Goal: Task Accomplishment & Management: Use online tool/utility

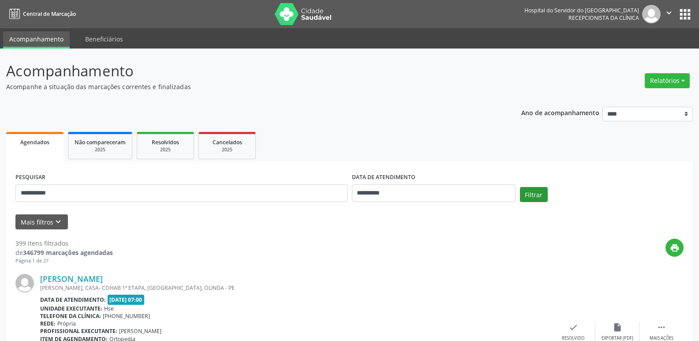
type input "**********"
click at [534, 192] on button "Filtrar" at bounding box center [534, 194] width 28 height 15
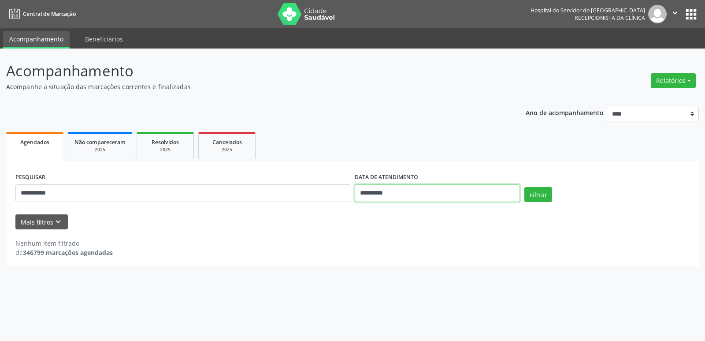
click at [397, 195] on body "**********" at bounding box center [352, 170] width 705 height 341
click at [397, 195] on input "**********" at bounding box center [437, 193] width 165 height 18
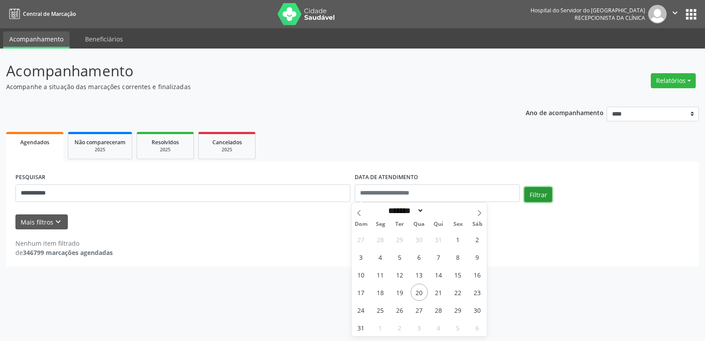
click at [538, 192] on button "Filtrar" at bounding box center [538, 194] width 28 height 15
click at [686, 81] on button "Relatórios" at bounding box center [673, 80] width 45 height 15
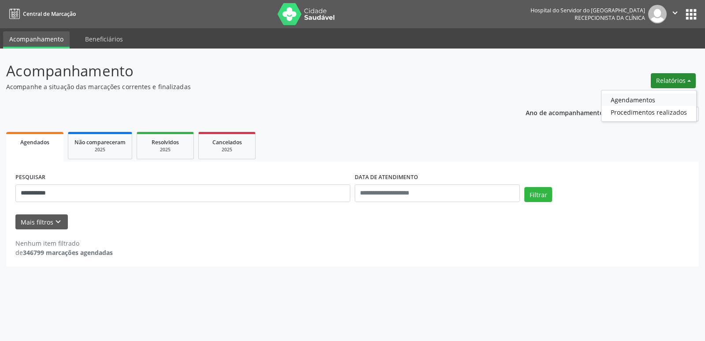
click at [648, 100] on link "Agendamentos" at bounding box center [649, 99] width 95 height 12
select select "*"
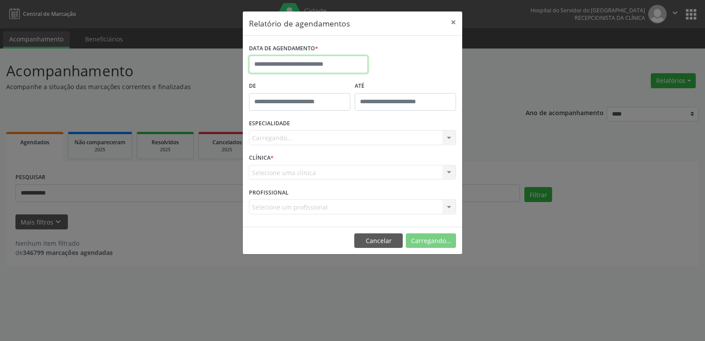
click at [303, 68] on input "text" at bounding box center [308, 65] width 119 height 18
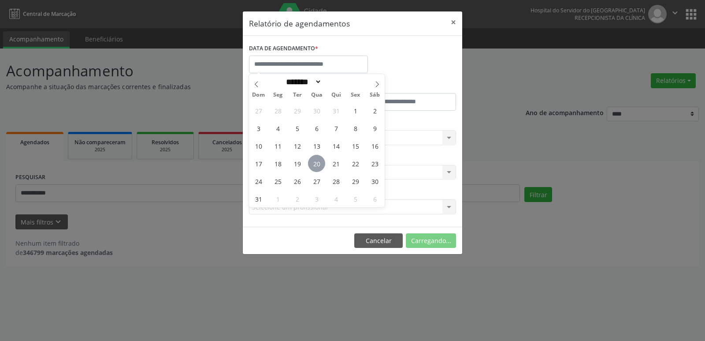
click at [317, 162] on span "20" at bounding box center [316, 163] width 17 height 17
type input "**********"
click at [321, 166] on span "20" at bounding box center [316, 163] width 17 height 17
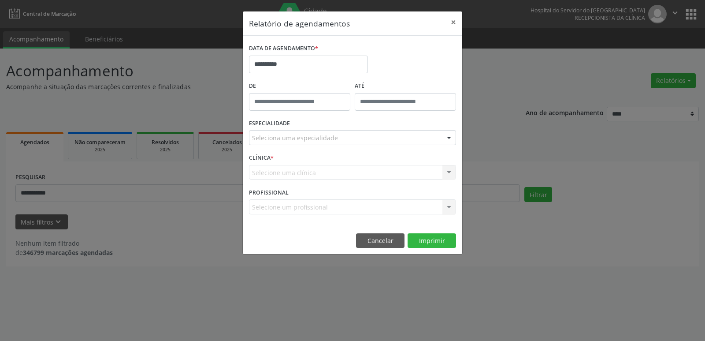
click at [450, 137] on div at bounding box center [449, 137] width 13 height 15
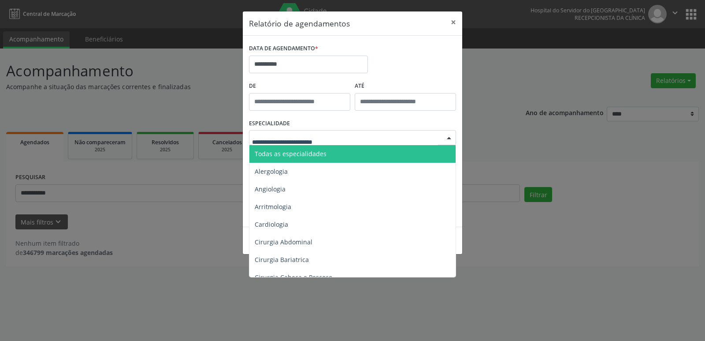
click at [341, 156] on span "Todas as especialidades" at bounding box center [353, 154] width 208 height 18
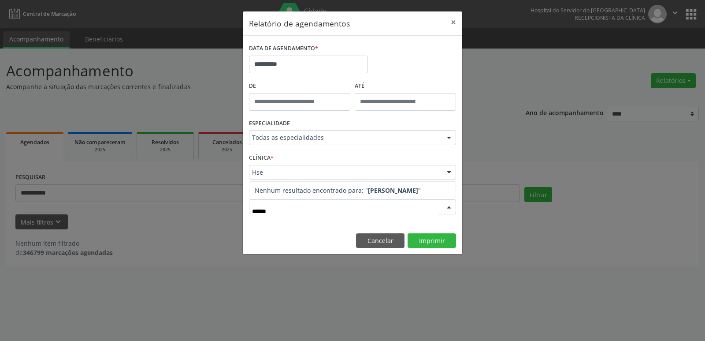
click at [288, 211] on input "******" at bounding box center [345, 211] width 186 height 18
type input "*********"
click at [450, 208] on div at bounding box center [449, 207] width 13 height 15
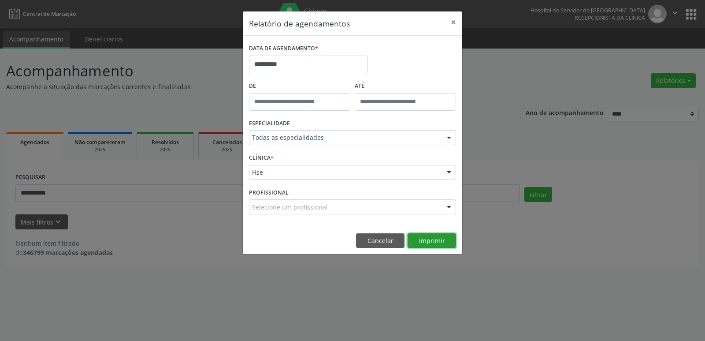
click at [443, 242] on button "Imprimir" at bounding box center [432, 240] width 48 height 15
click at [450, 205] on div at bounding box center [449, 207] width 13 height 15
type input "***"
click at [457, 23] on button "×" at bounding box center [454, 22] width 18 height 22
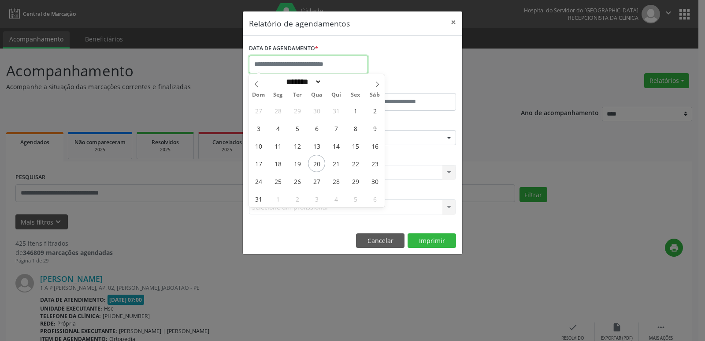
click at [356, 62] on input "text" at bounding box center [308, 65] width 119 height 18
click at [316, 164] on span "20" at bounding box center [316, 163] width 17 height 17
type input "**********"
click at [316, 164] on span "20" at bounding box center [316, 163] width 17 height 17
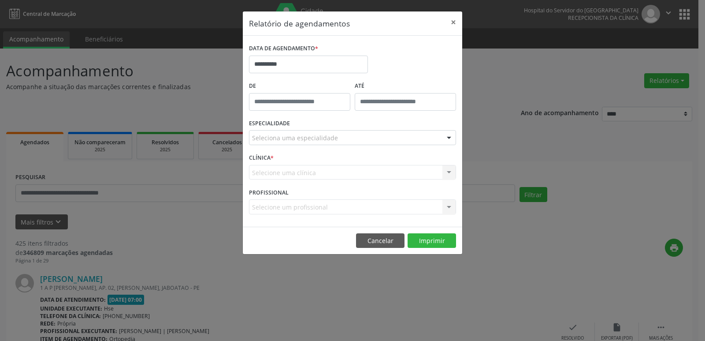
click at [448, 140] on div at bounding box center [449, 137] width 13 height 15
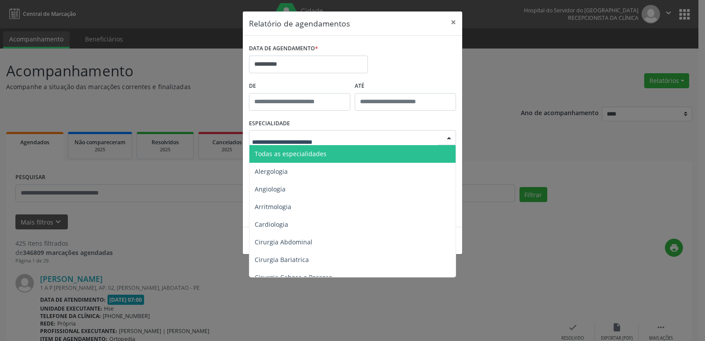
click at [338, 155] on span "Todas as especialidades" at bounding box center [353, 154] width 208 height 18
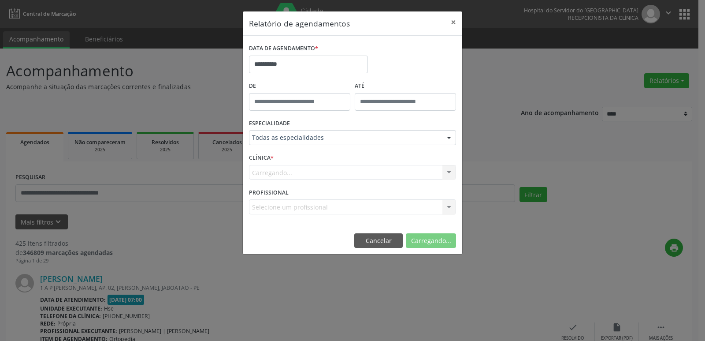
click at [451, 173] on div "Carregando... Nenhum resultado encontrado para: " " Não há nenhuma opção para s…" at bounding box center [352, 172] width 207 height 15
click at [450, 170] on div "Carregando... Nenhum resultado encontrado para: " " Não há nenhuma opção para s…" at bounding box center [352, 172] width 207 height 15
click at [448, 171] on div "Carregando... Nenhum resultado encontrado para: " " Não há nenhuma opção para s…" at bounding box center [352, 172] width 207 height 15
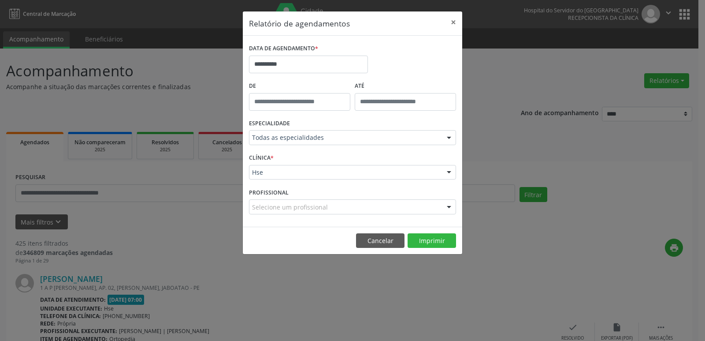
click at [451, 174] on div at bounding box center [449, 172] width 13 height 15
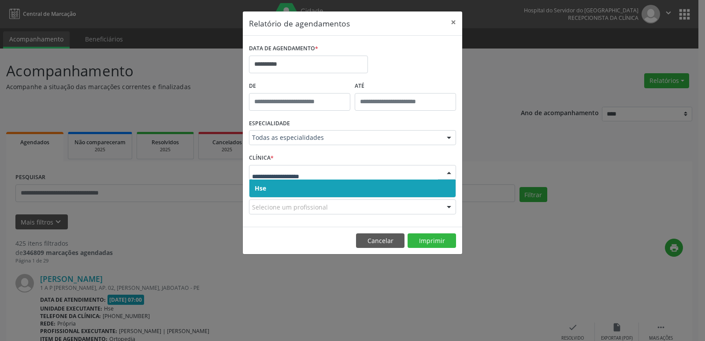
click at [258, 190] on span "Hse" at bounding box center [260, 188] width 11 height 8
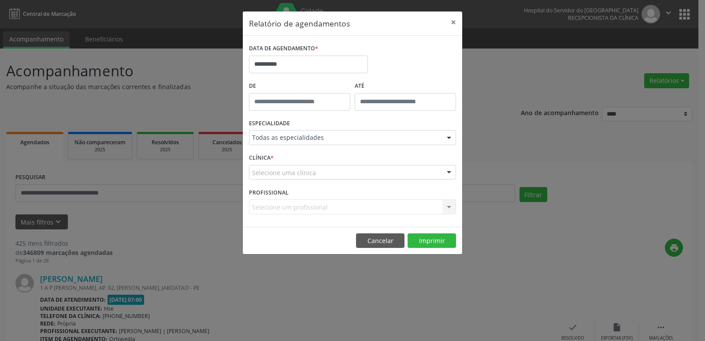
click at [451, 172] on div at bounding box center [449, 172] width 13 height 15
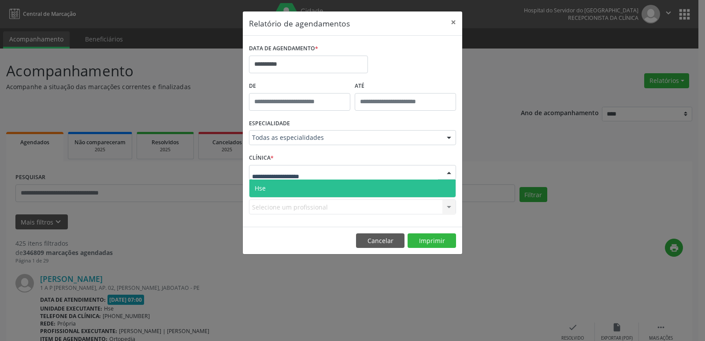
click at [282, 191] on span "Hse" at bounding box center [352, 188] width 206 height 18
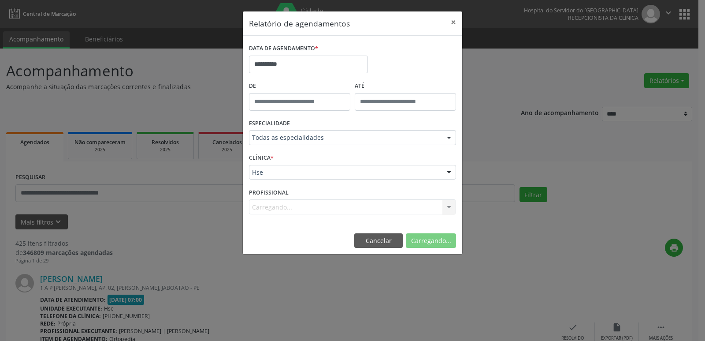
click at [449, 206] on div "Carregando... Nenhum resultado encontrado para: " " Não há nenhuma opção para s…" at bounding box center [352, 206] width 207 height 15
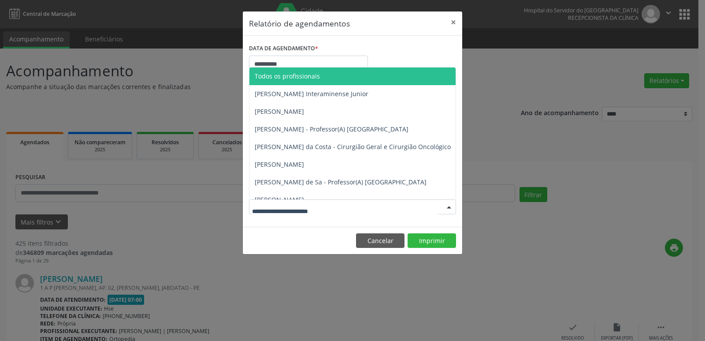
click at [449, 206] on div at bounding box center [449, 207] width 13 height 15
type input "***"
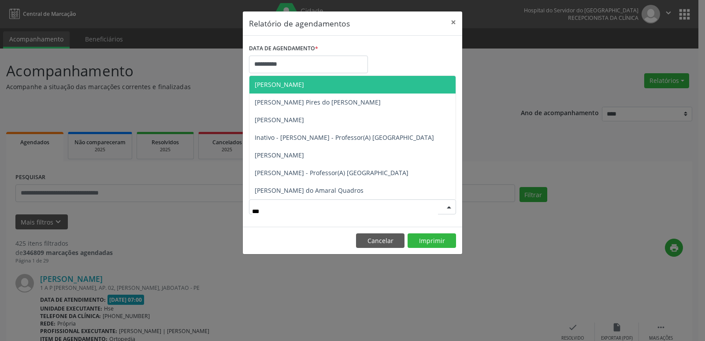
click at [304, 86] on span "[PERSON_NAME]" at bounding box center [279, 84] width 49 height 8
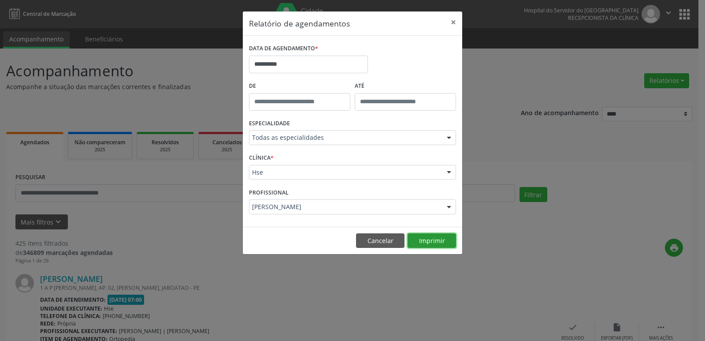
click at [444, 237] on button "Imprimir" at bounding box center [432, 240] width 48 height 15
click at [452, 22] on button "×" at bounding box center [454, 22] width 18 height 22
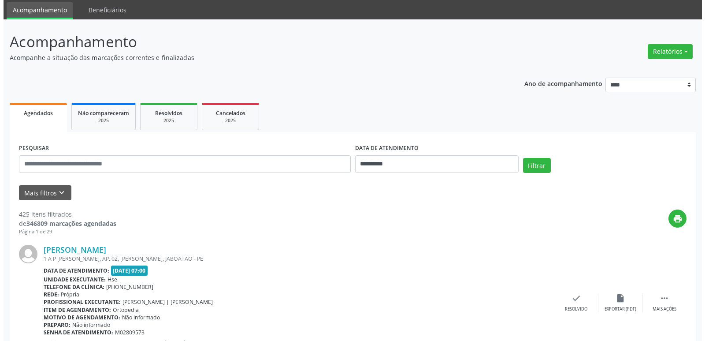
scroll to position [44, 0]
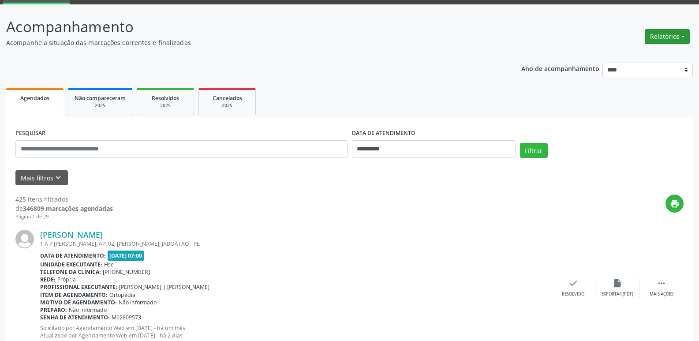
click at [671, 36] on button "Relatórios" at bounding box center [666, 36] width 45 height 15
click at [636, 57] on link "Agendamentos" at bounding box center [642, 55] width 95 height 12
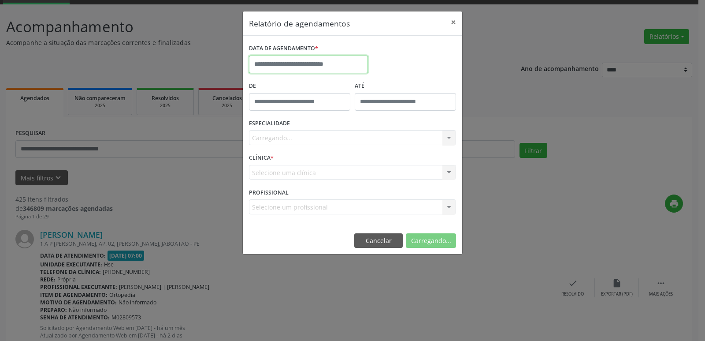
click at [338, 65] on input "text" at bounding box center [308, 65] width 119 height 18
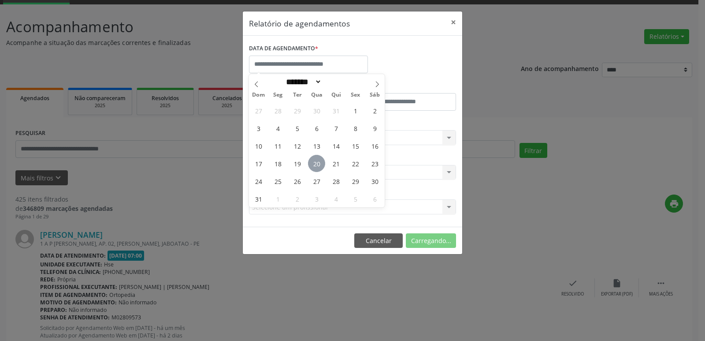
click at [317, 166] on span "20" at bounding box center [316, 163] width 17 height 17
type input "**********"
click at [317, 166] on span "20" at bounding box center [316, 163] width 17 height 17
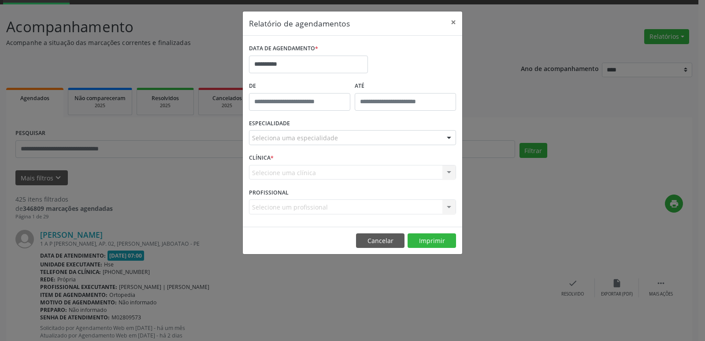
click at [449, 137] on div at bounding box center [449, 137] width 13 height 15
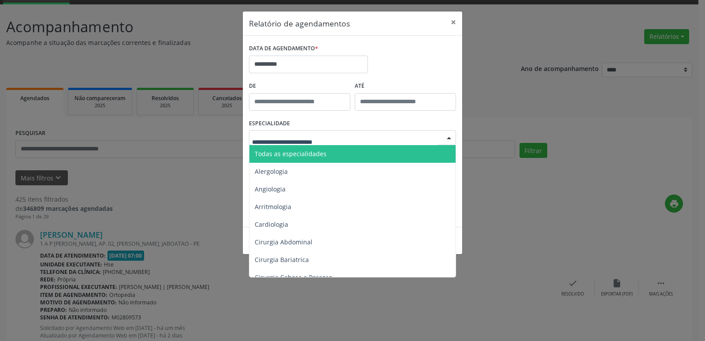
click at [356, 151] on span "Todas as especialidades" at bounding box center [353, 154] width 208 height 18
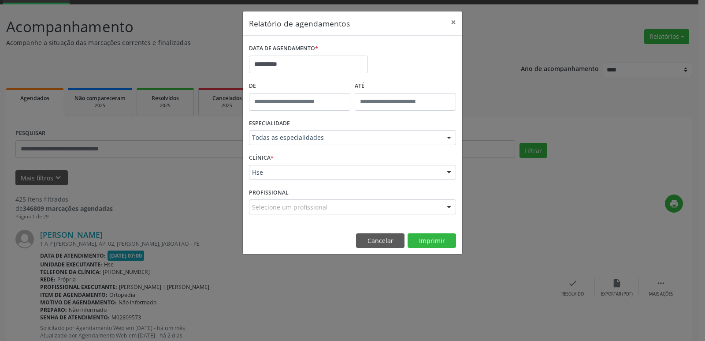
click at [448, 171] on div at bounding box center [449, 172] width 13 height 15
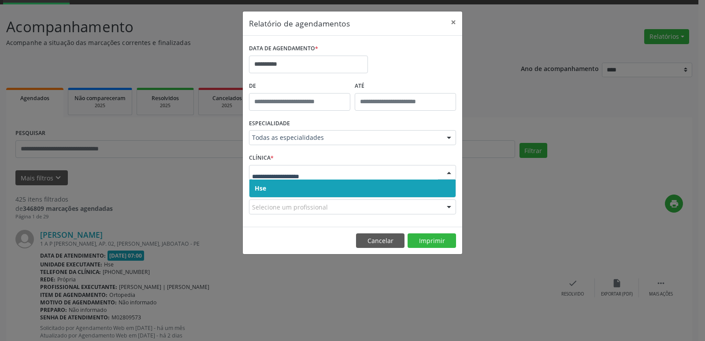
click at [448, 171] on div at bounding box center [449, 172] width 13 height 15
click at [271, 189] on span "Hse" at bounding box center [352, 188] width 206 height 18
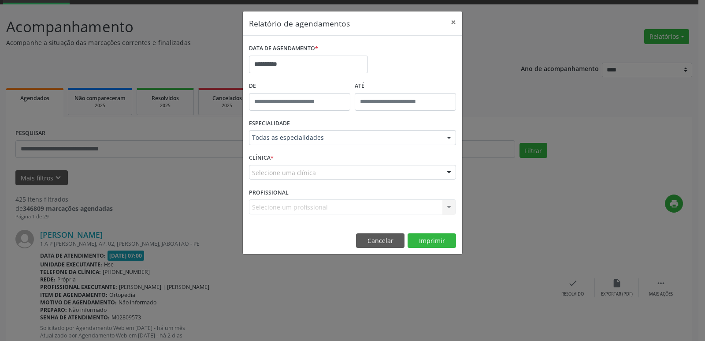
click at [450, 172] on div at bounding box center [449, 172] width 13 height 15
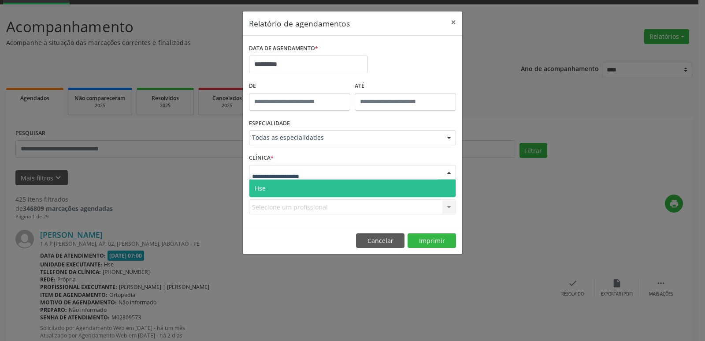
click at [288, 190] on span "Hse" at bounding box center [352, 188] width 206 height 18
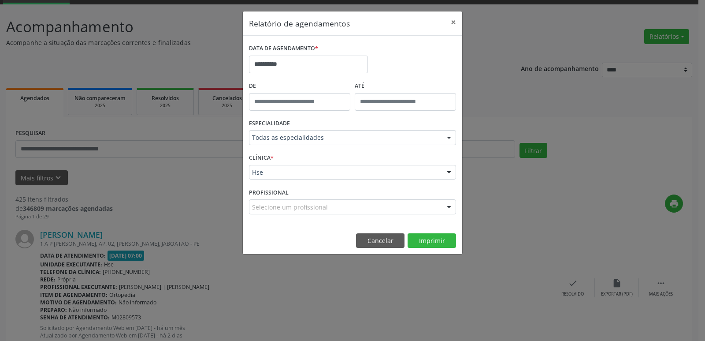
click at [450, 208] on div at bounding box center [449, 207] width 13 height 15
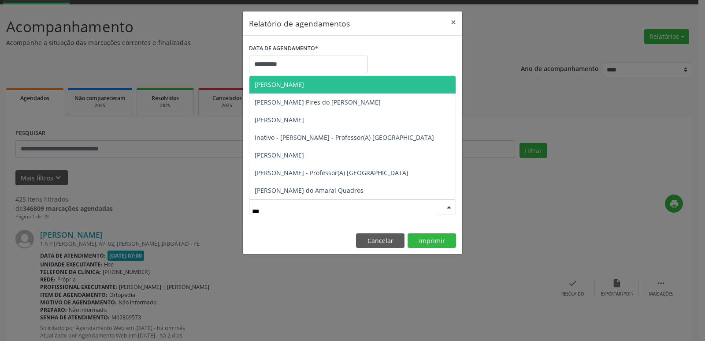
type input "****"
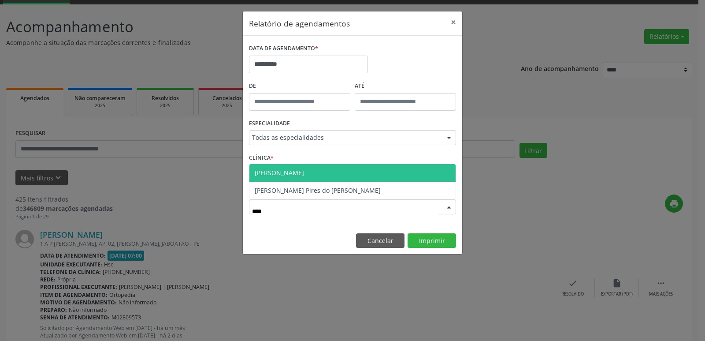
click at [361, 174] on span "[PERSON_NAME]" at bounding box center [352, 173] width 206 height 18
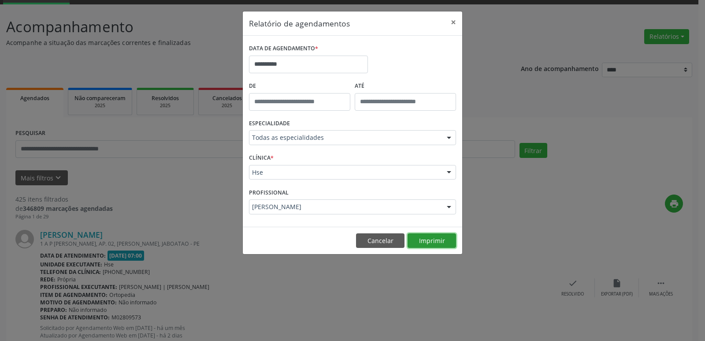
click at [426, 238] on button "Imprimir" at bounding box center [432, 240] width 48 height 15
